Goal: Check status: Check status

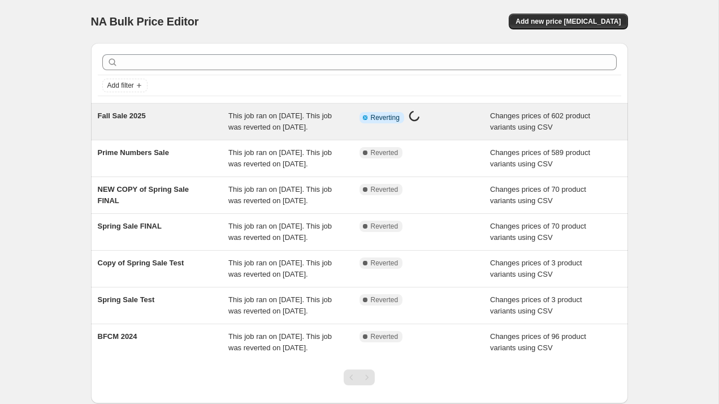
click at [156, 140] on div "Fall Sale 2025 This job ran on [DATE]. This job was reverted on [DATE]. Info Pa…" at bounding box center [359, 121] width 537 height 36
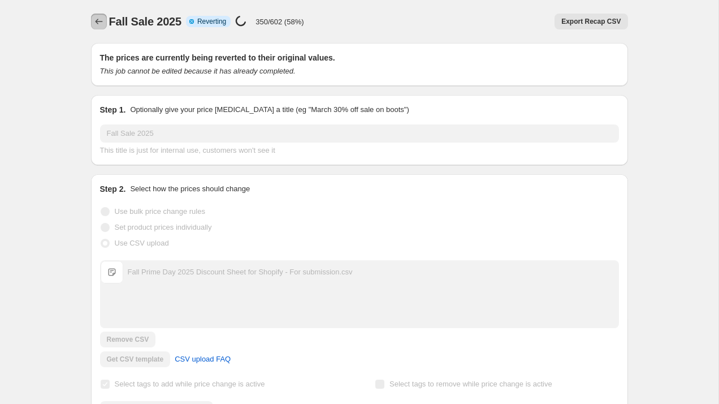
click at [105, 20] on button "Price change jobs" at bounding box center [99, 22] width 16 height 16
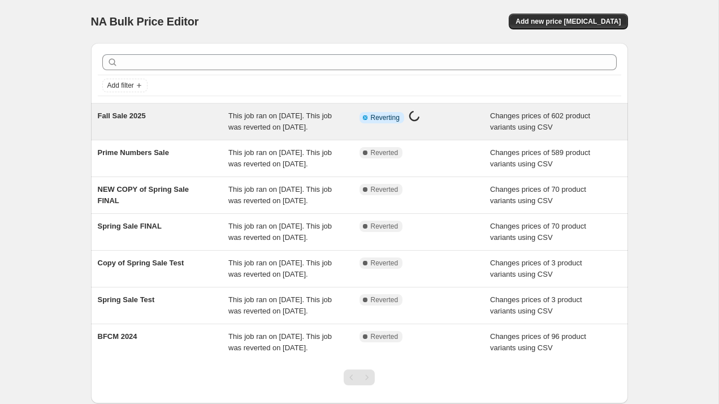
click at [217, 133] on div "Fall Sale 2025" at bounding box center [163, 121] width 131 height 23
